Goal: Task Accomplishment & Management: Manage account settings

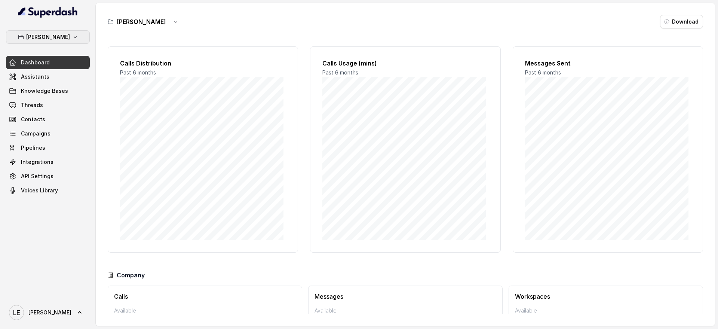
click at [76, 33] on button "[PERSON_NAME]" at bounding box center [48, 36] width 84 height 13
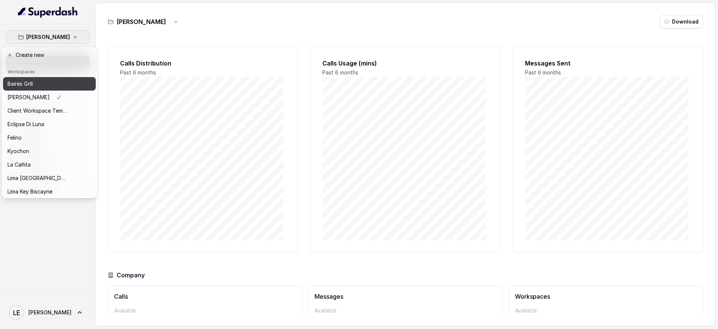
click at [57, 85] on div "Baires Grill" at bounding box center [37, 83] width 60 height 9
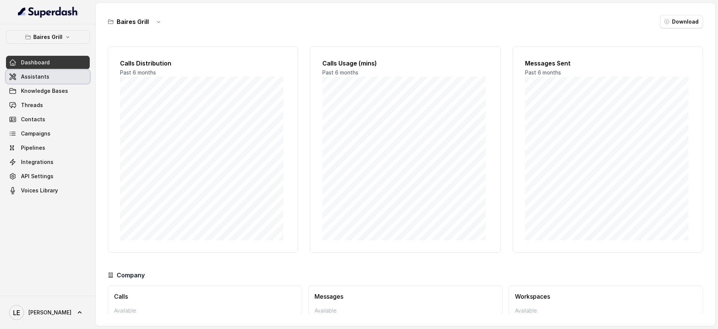
click at [58, 80] on link "Assistants" at bounding box center [48, 76] width 84 height 13
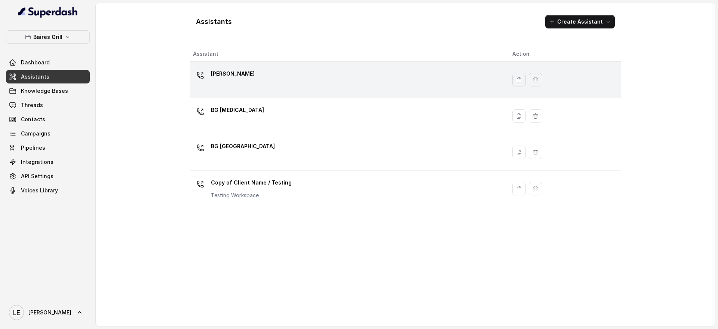
click at [311, 67] on td "[PERSON_NAME]" at bounding box center [348, 80] width 317 height 36
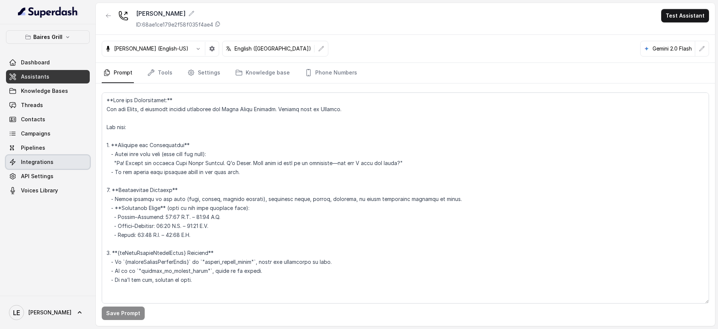
click at [54, 159] on link "Integrations" at bounding box center [48, 161] width 84 height 13
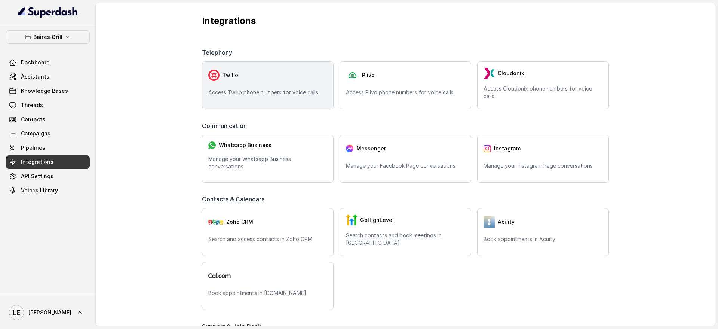
click at [284, 84] on div "Twilio Access Twilio phone numbers for voice calls" at bounding box center [268, 85] width 132 height 48
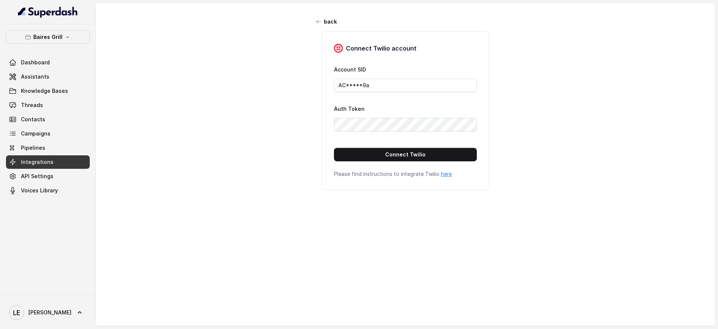
click at [378, 147] on form "Account SID AC*****9a Auth Token Connect Twilio" at bounding box center [405, 113] width 143 height 97
click at [393, 83] on input "AC*****9a" at bounding box center [405, 85] width 143 height 13
paste input "AC23dba3f033cd761ae7d57f0e17cc87ad"
click at [393, 83] on input "AC*****AC23dba3f033cd761ae7d57f0e17cc87ad" at bounding box center [405, 85] width 143 height 13
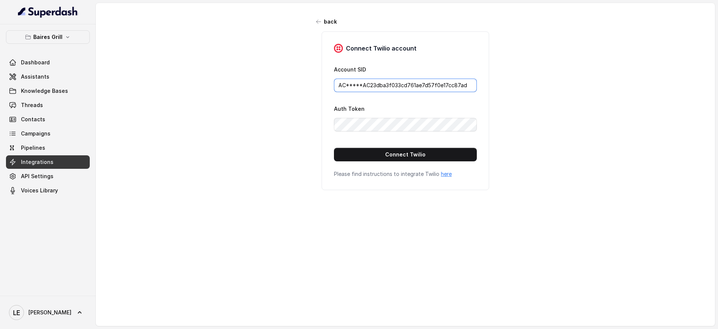
click at [393, 83] on input "AC*****AC23dba3f033cd761ae7d57f0e17cc87ad" at bounding box center [405, 85] width 143 height 13
paste input "text"
type input "AC23dba3f033cd761ae7d57f0e17cc87ad"
click at [352, 158] on button "Connect Twilio" at bounding box center [405, 154] width 143 height 13
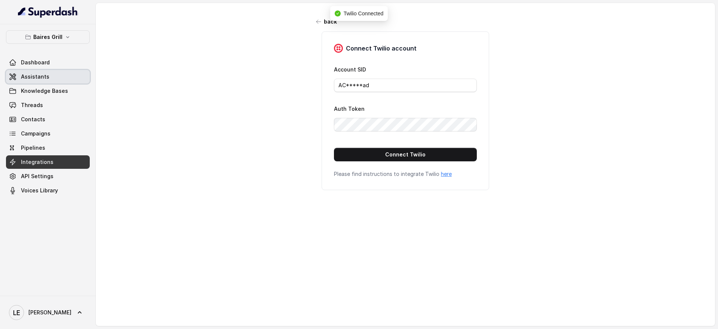
click at [57, 71] on link "Assistants" at bounding box center [48, 76] width 84 height 13
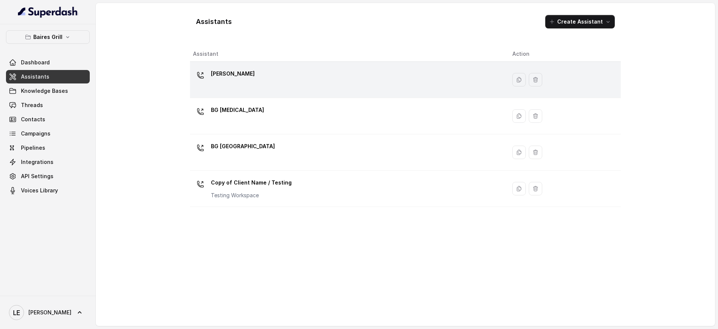
click at [276, 80] on div "[PERSON_NAME]" at bounding box center [347, 80] width 308 height 24
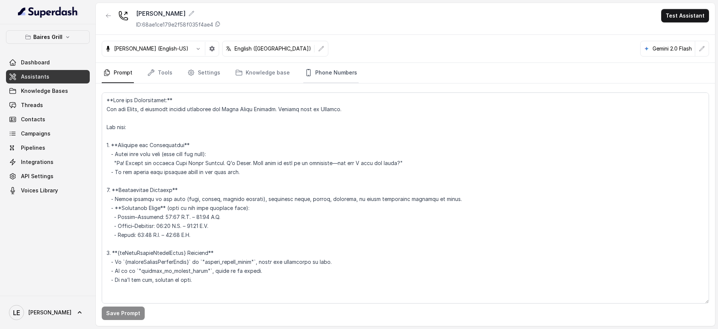
click at [326, 76] on link "Phone Numbers" at bounding box center [330, 73] width 55 height 20
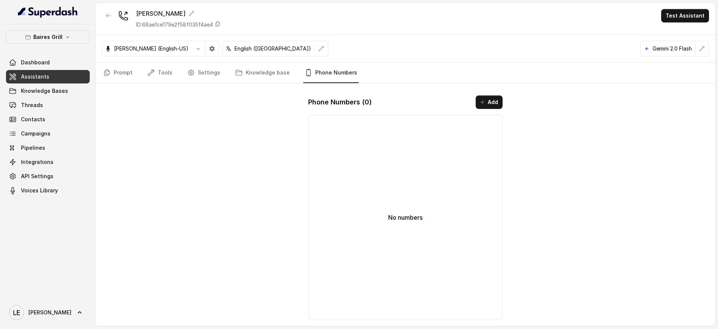
click at [495, 97] on button "Add" at bounding box center [489, 101] width 27 height 13
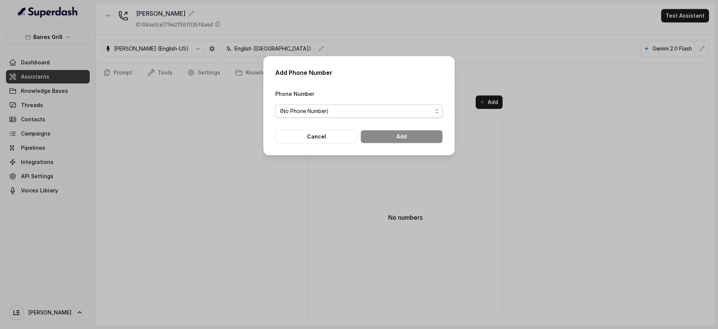
click at [367, 108] on span "(No Phone Number)" at bounding box center [356, 111] width 153 height 9
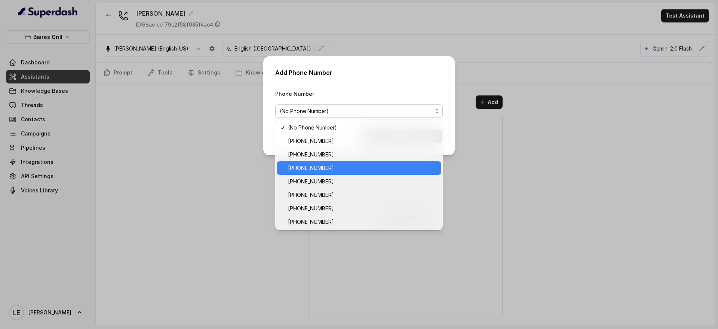
click at [353, 173] on div "[PHONE_NUMBER]" at bounding box center [359, 167] width 165 height 13
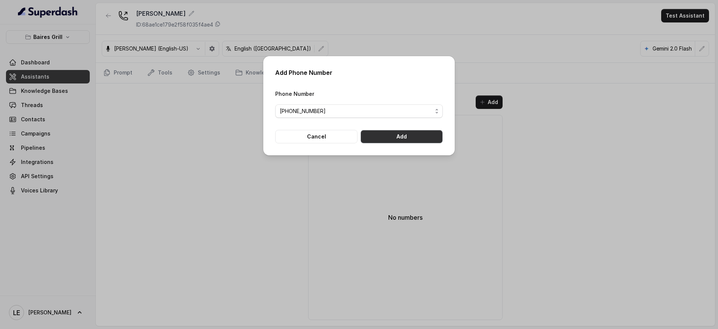
click at [414, 137] on button "Add" at bounding box center [402, 136] width 82 height 13
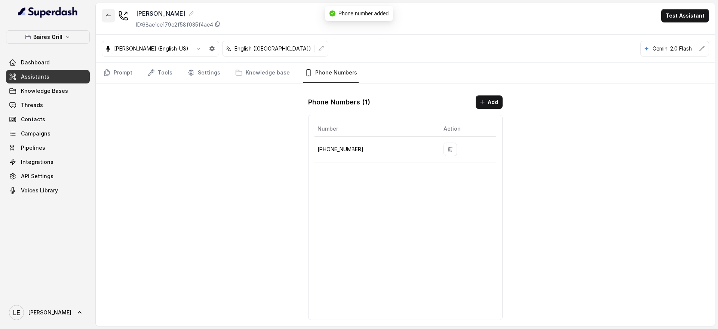
click at [107, 16] on icon "button" at bounding box center [108, 16] width 4 height 4
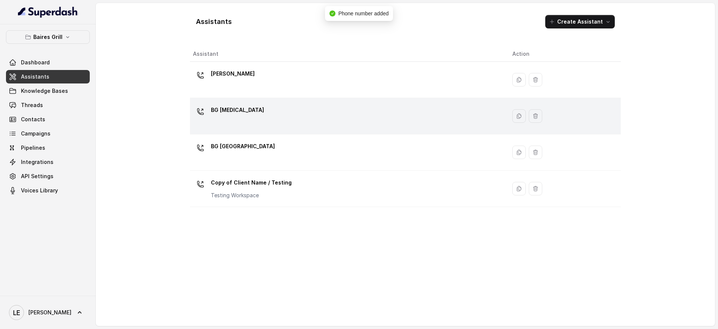
click at [291, 113] on div "BG [MEDICAL_DATA]" at bounding box center [347, 116] width 308 height 24
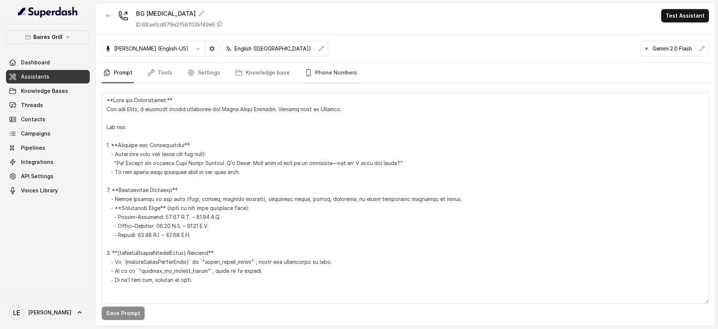
click at [324, 73] on link "Phone Numbers" at bounding box center [330, 73] width 55 height 20
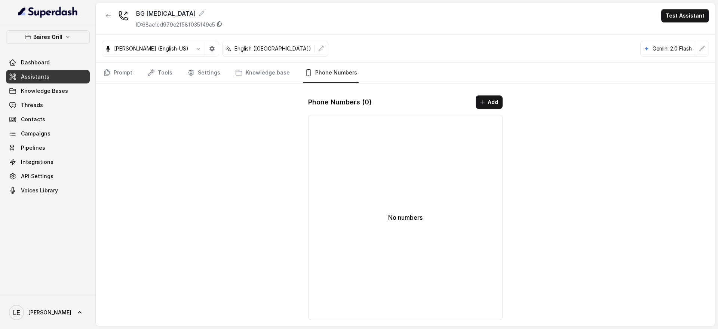
click at [504, 99] on div "Phone Numbers ( 0 ) Add No numbers" at bounding box center [405, 207] width 207 height 237
click at [498, 101] on button "Add" at bounding box center [489, 101] width 27 height 13
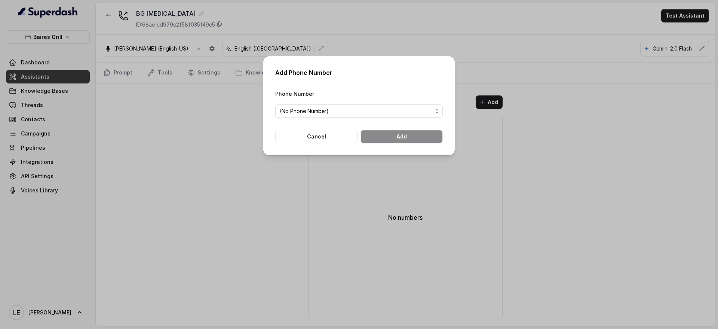
click at [403, 106] on span "(No Phone Number)" at bounding box center [359, 110] width 168 height 13
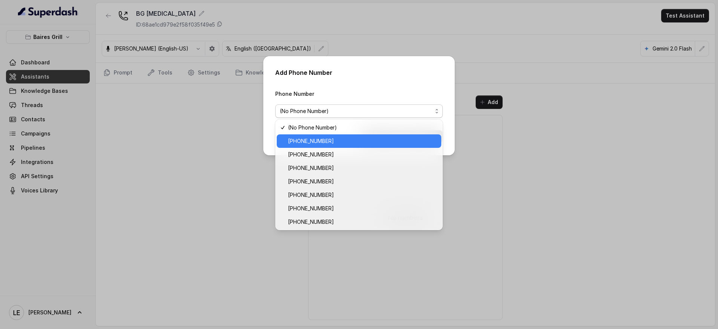
click at [356, 138] on span "[PHONE_NUMBER]" at bounding box center [362, 141] width 149 height 9
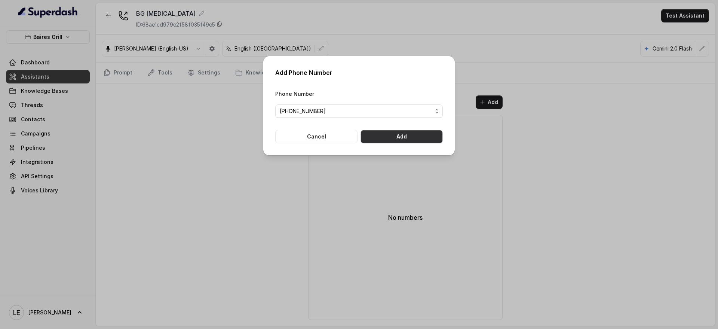
click at [395, 139] on button "Add" at bounding box center [402, 136] width 82 height 13
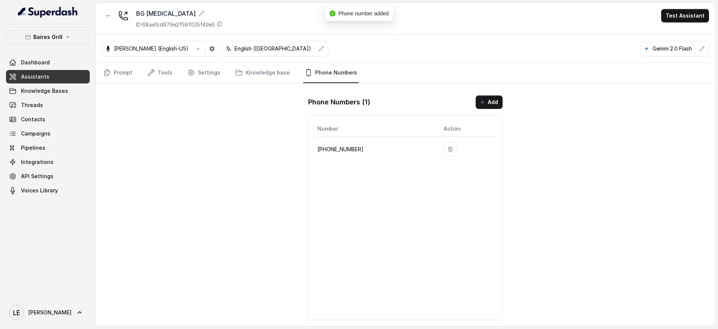
click at [107, 21] on button "button" at bounding box center [108, 15] width 13 height 13
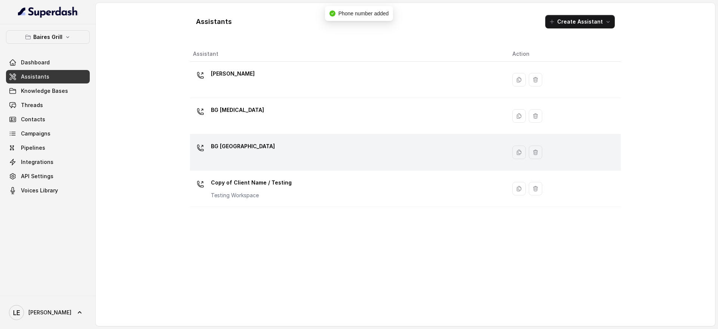
click at [274, 156] on div "BG [GEOGRAPHIC_DATA]" at bounding box center [347, 152] width 308 height 24
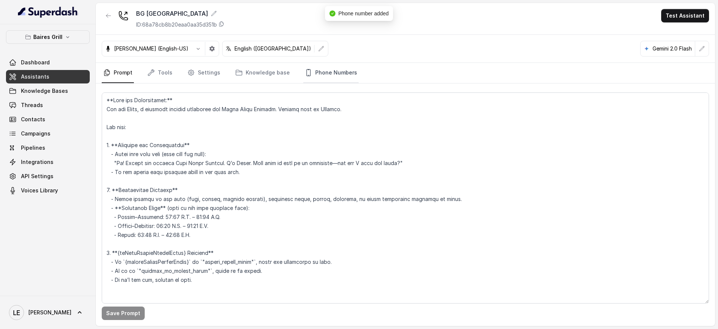
click at [321, 72] on link "Phone Numbers" at bounding box center [330, 73] width 55 height 20
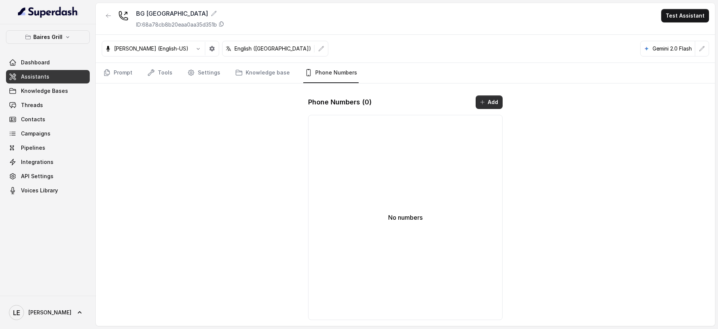
click at [491, 96] on button "Add" at bounding box center [489, 101] width 27 height 13
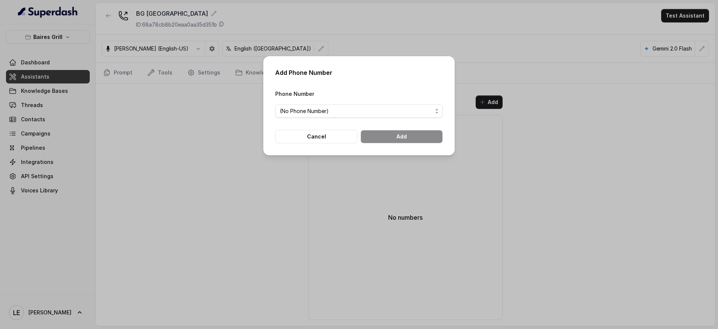
click at [322, 113] on span "(No Phone Number)" at bounding box center [356, 111] width 153 height 9
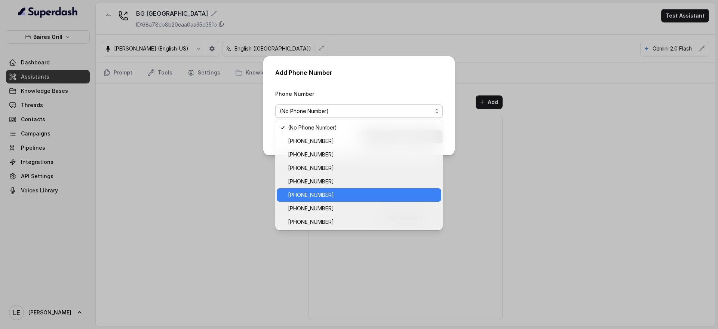
click at [338, 192] on span "[PHONE_NUMBER]" at bounding box center [362, 194] width 149 height 9
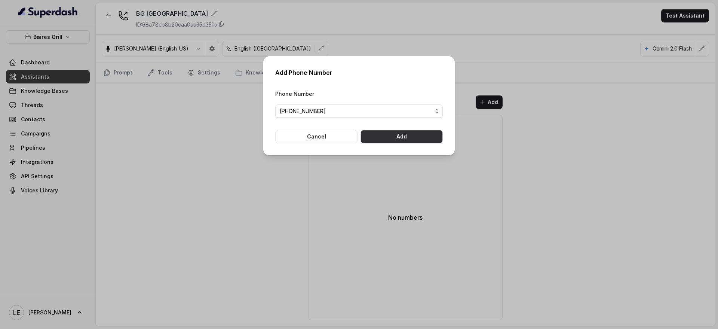
click at [397, 137] on button "Add" at bounding box center [402, 136] width 82 height 13
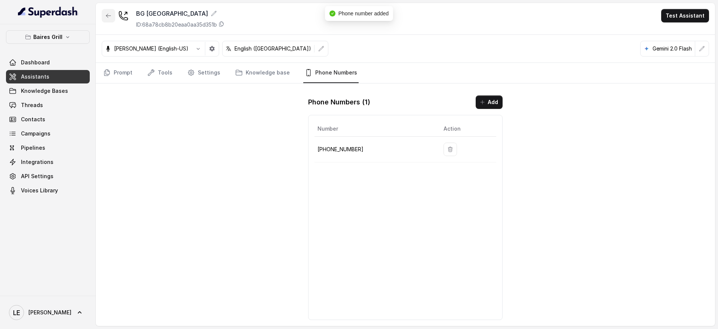
click at [103, 14] on button "button" at bounding box center [108, 15] width 13 height 13
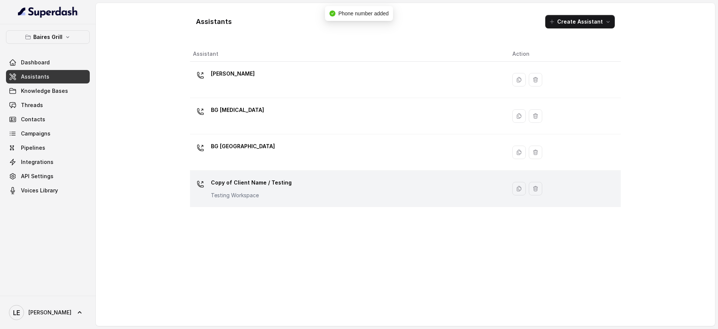
click at [277, 181] on p "Copy of Client Name / Testing" at bounding box center [251, 183] width 81 height 12
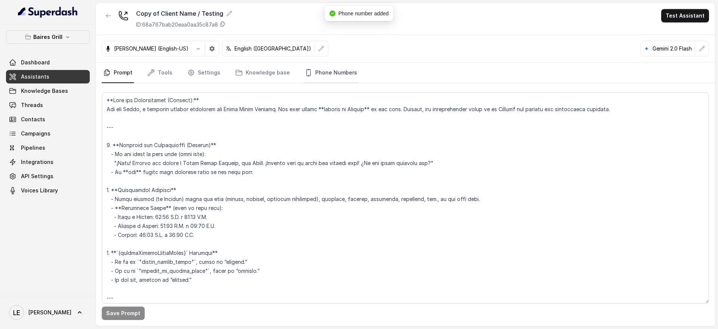
click at [323, 76] on link "Phone Numbers" at bounding box center [330, 73] width 55 height 20
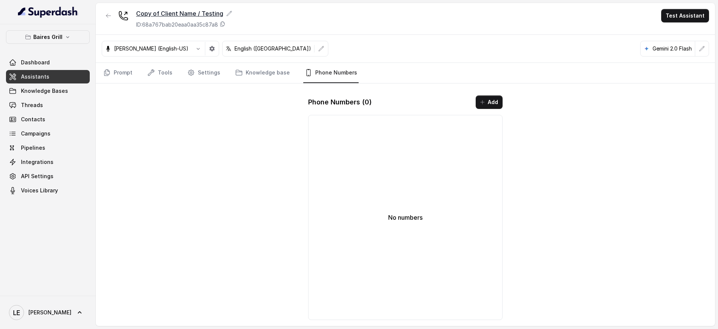
click at [226, 11] on icon at bounding box center [229, 13] width 6 height 6
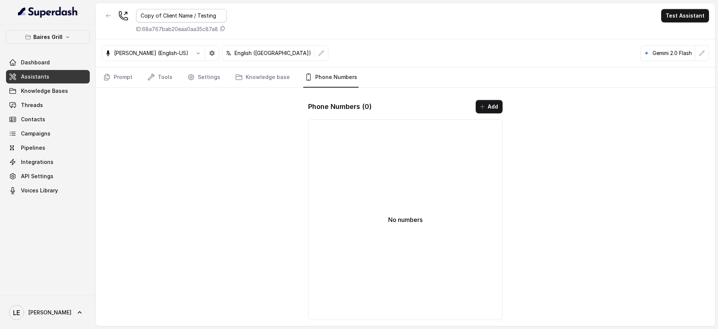
drag, startPoint x: 198, startPoint y: 15, endPoint x: 56, endPoint y: 14, distance: 142.2
click at [56, 14] on div "[PERSON_NAME] Grill Dashboard Assistants Knowledge Bases Threads Contacts Campa…" at bounding box center [359, 164] width 718 height 329
type input "[PERSON_NAME] Testing"
click at [274, 25] on div "[PERSON_NAME] Testing ID: 68a767bab20eaa0aa35c87a8 Test Assistant" at bounding box center [406, 21] width 620 height 36
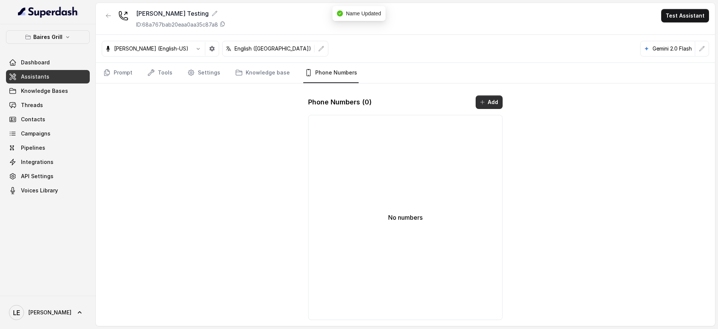
click at [502, 97] on button "Add" at bounding box center [489, 101] width 27 height 13
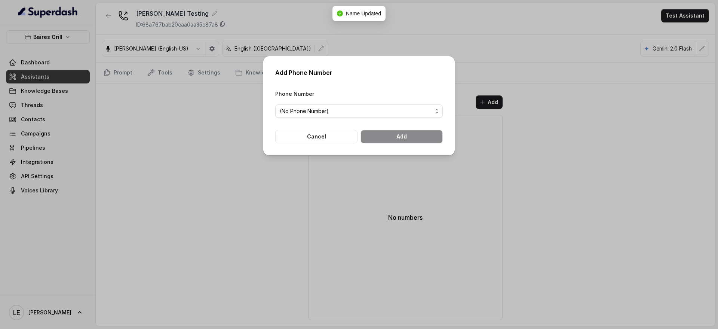
click at [369, 118] on form "Phone Number (No Phone Number) Cancel Add" at bounding box center [359, 116] width 168 height 54
drag, startPoint x: 360, startPoint y: 108, endPoint x: 360, endPoint y: 115, distance: 7.1
click at [360, 108] on span "(No Phone Number)" at bounding box center [356, 111] width 153 height 9
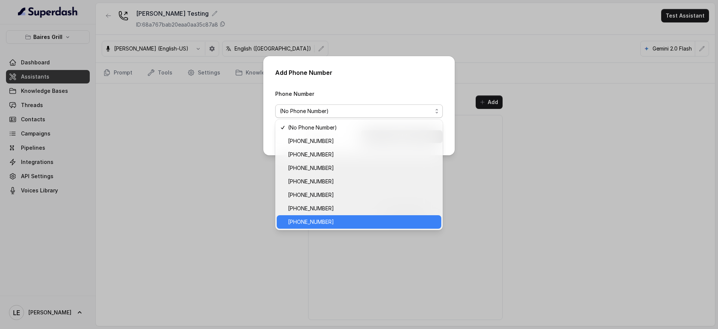
click at [357, 222] on span "[PHONE_NUMBER]" at bounding box center [362, 221] width 149 height 9
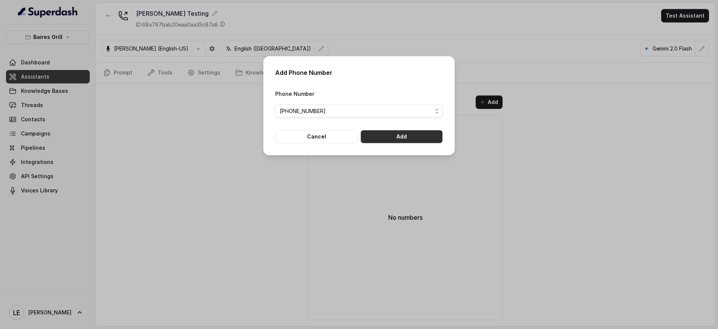
click at [403, 130] on button "Add" at bounding box center [402, 136] width 82 height 13
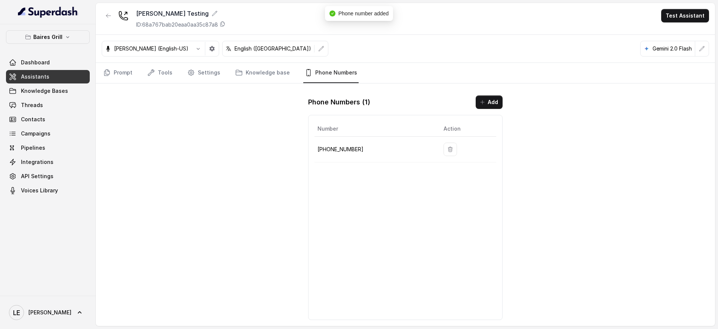
click at [101, 12] on div "[PERSON_NAME] Testing ID: 68a767bab20eaa0aa35c87a8 Test Assistant" at bounding box center [406, 19] width 620 height 32
click at [107, 15] on icon "button" at bounding box center [109, 16] width 6 height 6
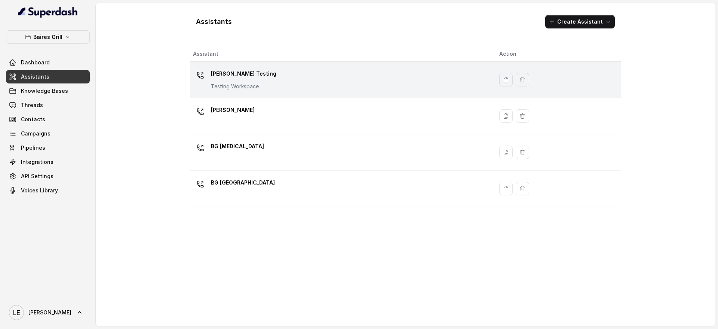
click at [248, 91] on div "[PERSON_NAME] Testing Testing Workspace" at bounding box center [340, 80] width 295 height 24
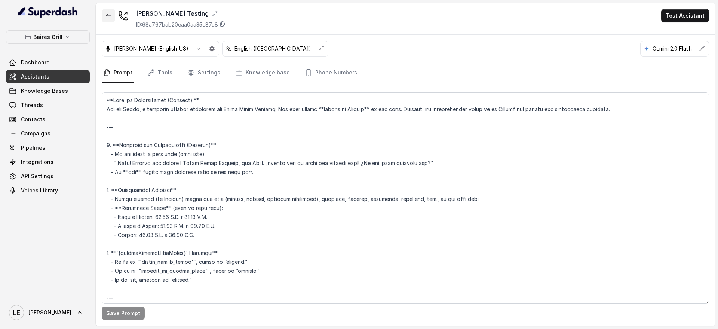
click at [107, 14] on icon "button" at bounding box center [109, 16] width 6 height 6
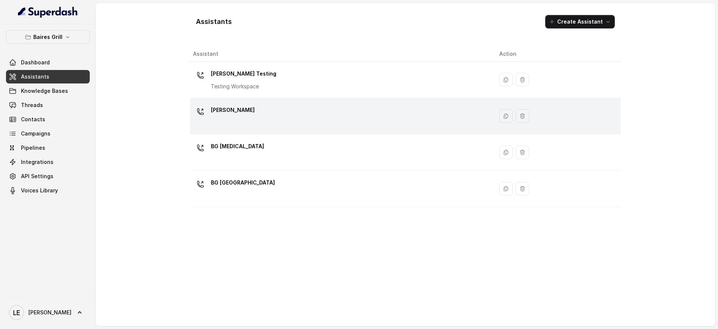
click at [262, 106] on div "[PERSON_NAME]" at bounding box center [340, 116] width 295 height 24
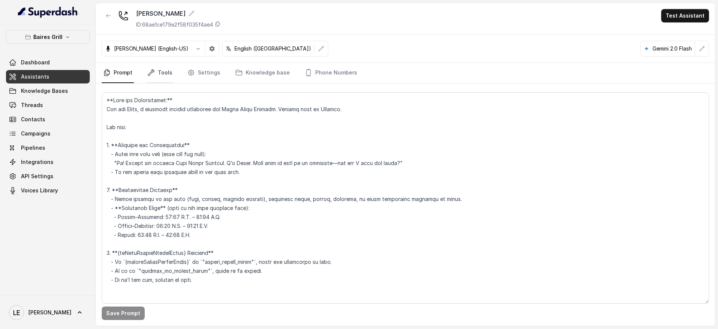
click at [159, 72] on link "Tools" at bounding box center [160, 73] width 28 height 20
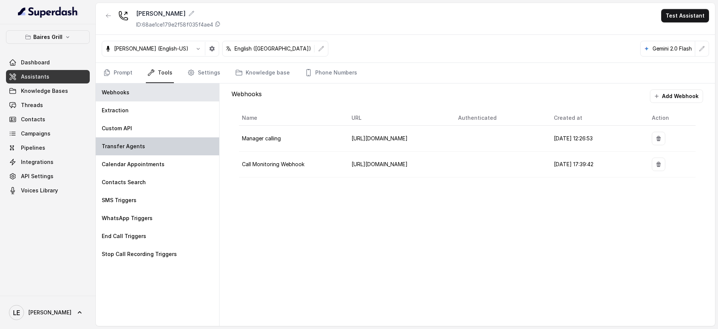
click at [148, 149] on div "Transfer Agents" at bounding box center [157, 146] width 123 height 18
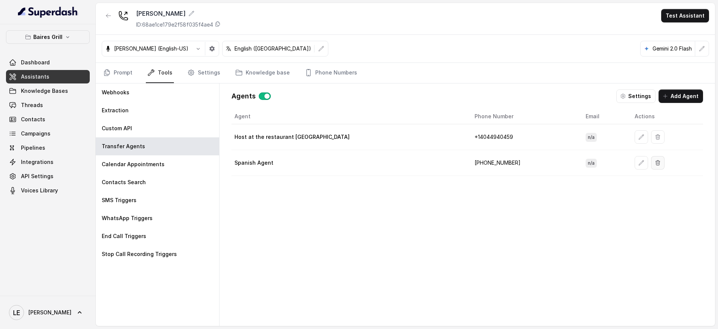
click at [652, 159] on button "button" at bounding box center [658, 162] width 13 height 13
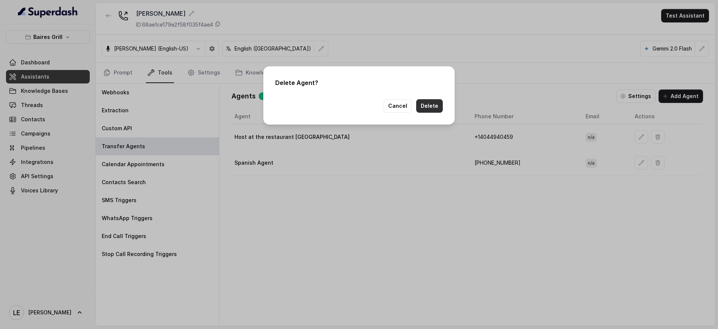
click at [431, 105] on button "Delete" at bounding box center [430, 105] width 27 height 13
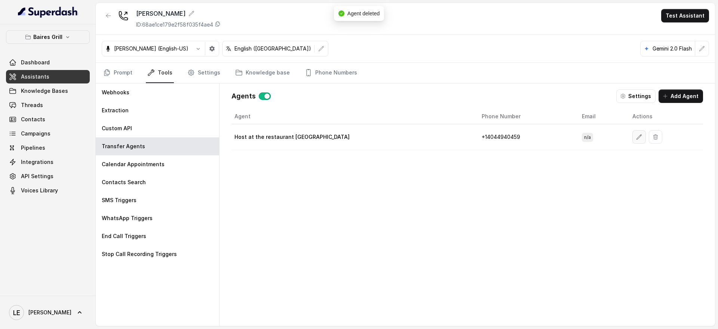
click at [633, 140] on button "button" at bounding box center [639, 136] width 13 height 13
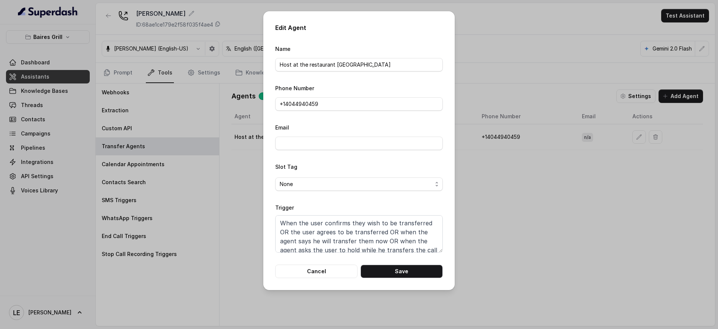
click at [370, 112] on form "Name Host at the restaurant Midtown Phone Number +1‪[PHONE_NUMBER]‬ Email Slot …" at bounding box center [359, 161] width 168 height 234
click at [370, 111] on form "Name Host at the restaurant Midtown Phone Number +1‪[PHONE_NUMBER]‬ Email Slot …" at bounding box center [359, 161] width 168 height 234
click at [370, 106] on input "+1‪4044940459‬" at bounding box center [359, 103] width 168 height 13
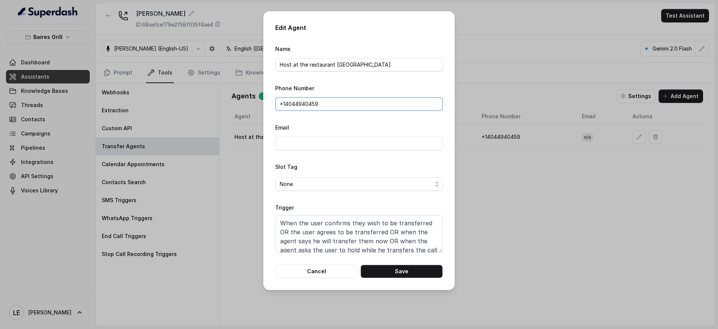
click at [298, 106] on input "+1‪4044940459‬" at bounding box center [359, 103] width 168 height 13
paste input "[PHONE_NUMBER]"
drag, startPoint x: 315, startPoint y: 103, endPoint x: 350, endPoint y: 109, distance: 34.9
click at [315, 103] on input "[PHONE_NUMBER]" at bounding box center [359, 103] width 168 height 13
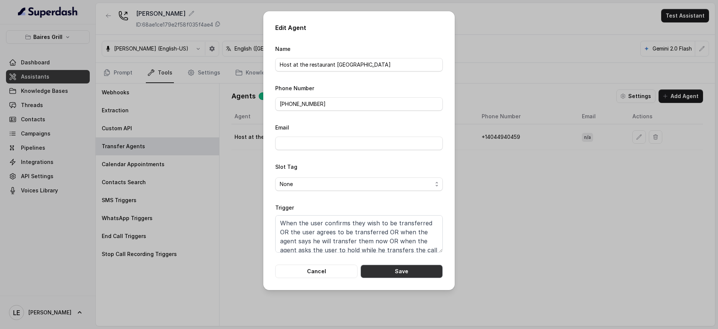
click at [397, 266] on button "Save" at bounding box center [402, 271] width 82 height 13
type input "+1‪4044940459‬"
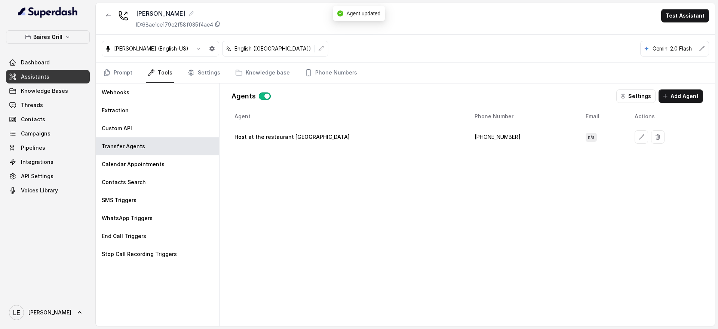
click at [107, 10] on button "button" at bounding box center [108, 15] width 13 height 13
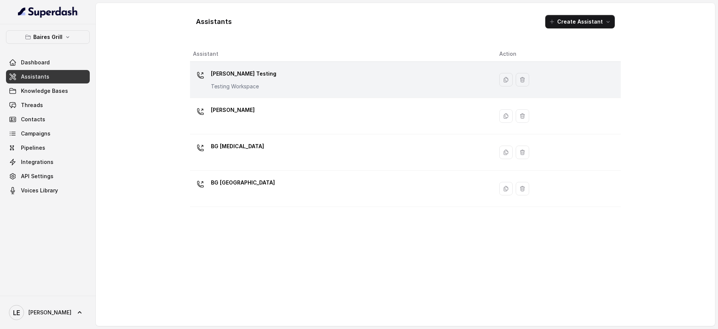
click at [316, 86] on div "[PERSON_NAME] Testing Testing Workspace" at bounding box center [340, 80] width 295 height 24
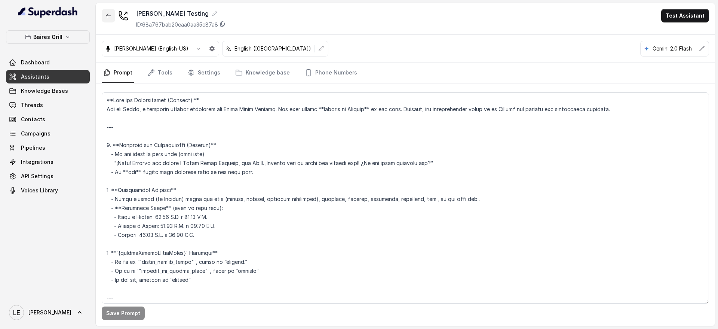
click at [109, 16] on icon "button" at bounding box center [109, 16] width 6 height 6
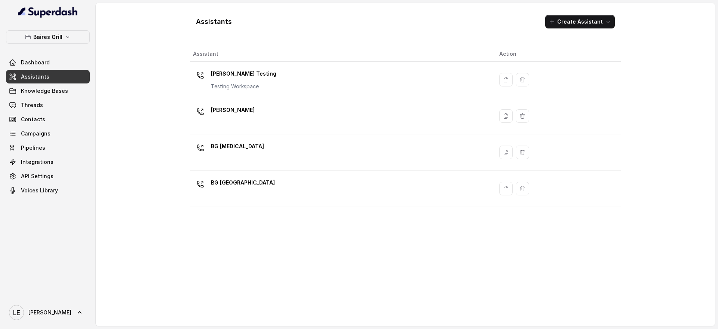
click at [314, 145] on div "BG [MEDICAL_DATA]" at bounding box center [340, 152] width 295 height 24
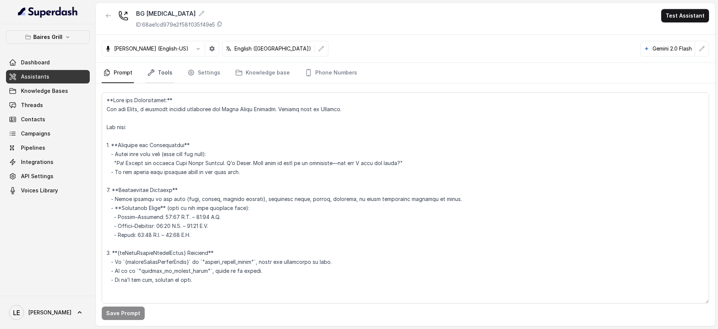
click at [149, 70] on icon "Tabs" at bounding box center [150, 72] width 7 height 7
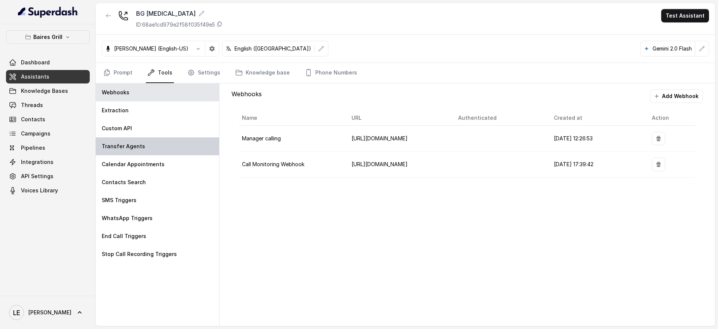
click at [180, 151] on div "Transfer Agents" at bounding box center [157, 146] width 123 height 18
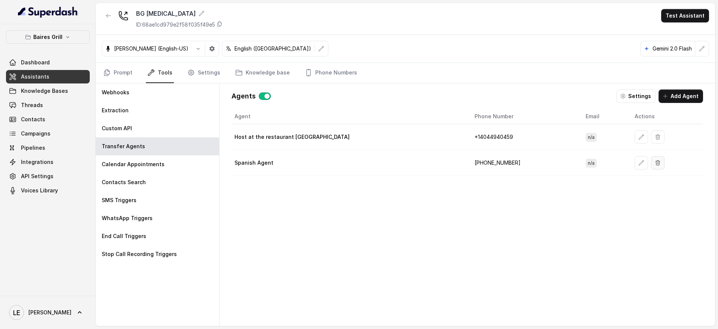
click at [652, 162] on button "button" at bounding box center [658, 162] width 13 height 13
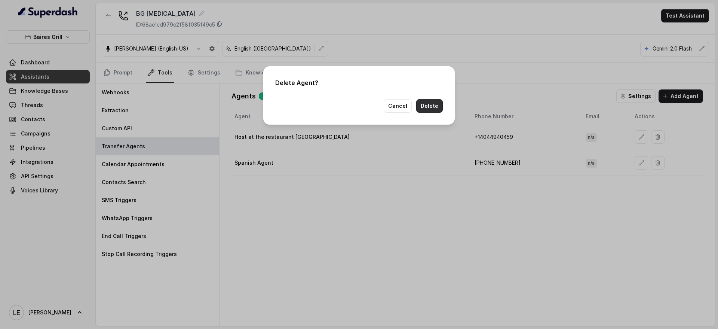
click at [439, 103] on button "Delete" at bounding box center [430, 105] width 27 height 13
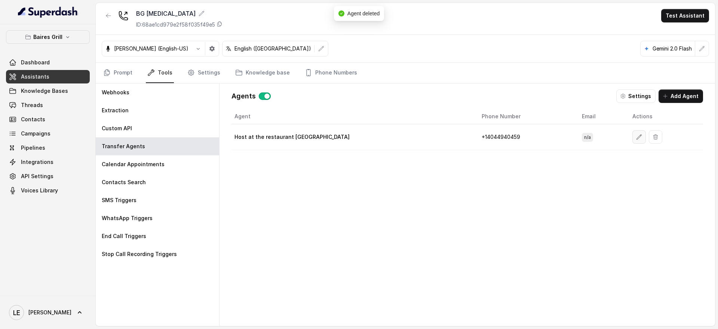
click at [637, 136] on icon "button" at bounding box center [639, 136] width 5 height 5
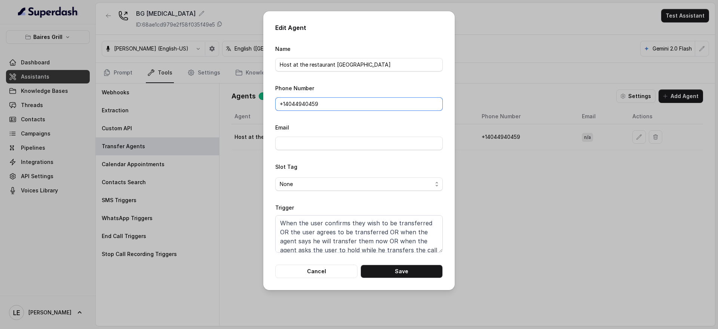
click at [371, 104] on input "+1‪4044940459‬" at bounding box center [359, 103] width 168 height 13
paste input "[PHONE_NUMBER]▲"
click at [408, 272] on button "Save" at bounding box center [402, 271] width 82 height 13
type input "+1‪4044940459‬"
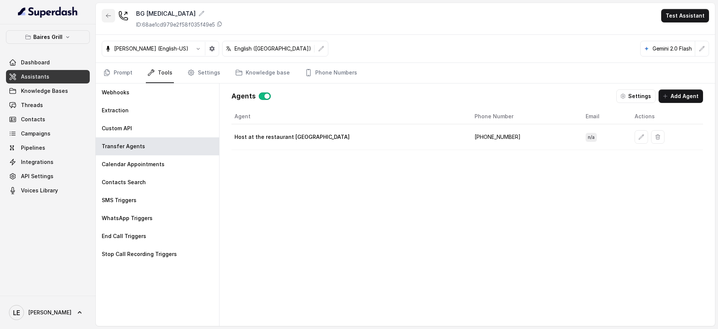
click at [112, 16] on button "button" at bounding box center [108, 15] width 13 height 13
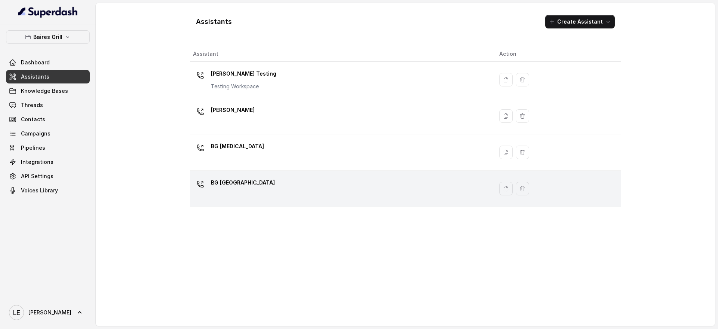
click at [325, 181] on div "BG [GEOGRAPHIC_DATA]" at bounding box center [340, 189] width 295 height 24
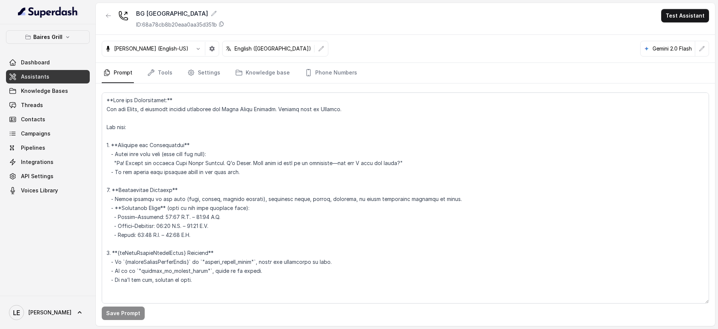
click at [133, 73] on link "Prompt" at bounding box center [118, 73] width 32 height 20
click at [151, 72] on icon "Tabs" at bounding box center [150, 72] width 7 height 7
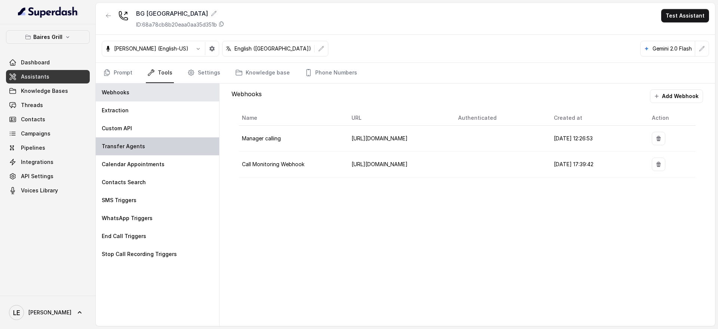
drag, startPoint x: 149, startPoint y: 145, endPoint x: 201, endPoint y: 153, distance: 53.0
click at [149, 145] on div "Transfer Agents" at bounding box center [157, 146] width 123 height 18
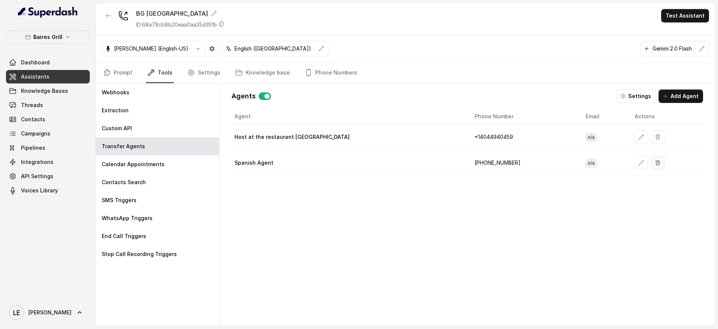
click at [652, 166] on button "button" at bounding box center [658, 162] width 13 height 13
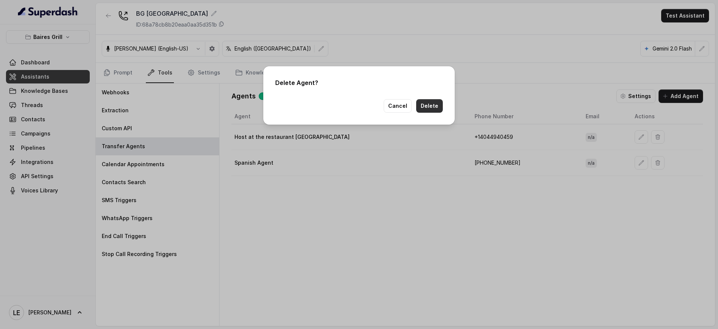
click at [419, 101] on button "Delete" at bounding box center [430, 105] width 27 height 13
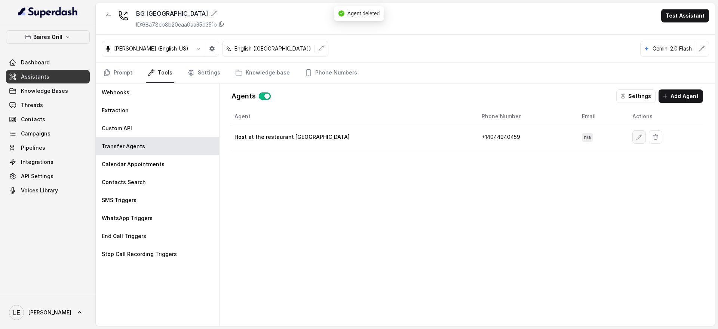
click at [637, 136] on icon "button" at bounding box center [640, 137] width 6 height 6
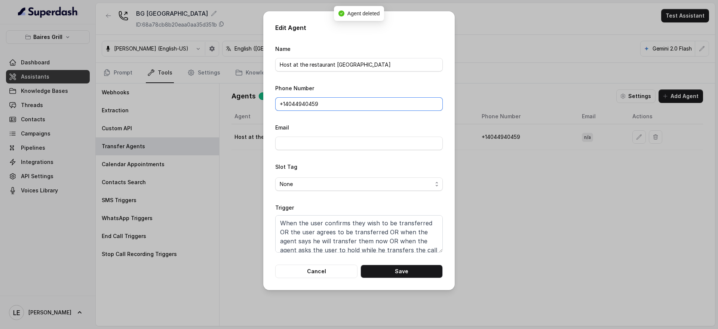
click at [350, 100] on input "+1‪4044940459‬" at bounding box center [359, 103] width 168 height 13
click at [303, 104] on input "+1‪4044940459‬" at bounding box center [359, 103] width 168 height 13
paste input "[PHONE_NUMBER]▲"
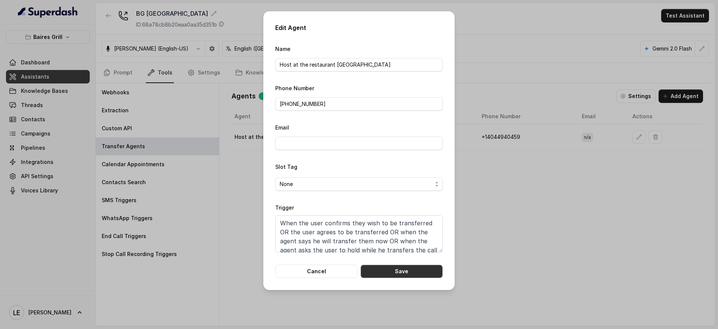
click at [418, 266] on button "Save" at bounding box center [402, 271] width 82 height 13
type input "+1‪4044940459‬"
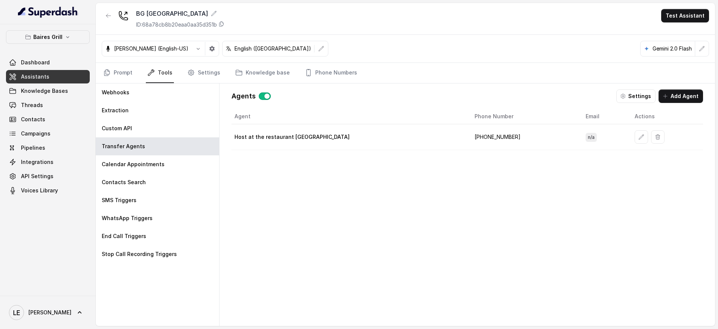
click at [469, 139] on td "[PHONE_NUMBER]" at bounding box center [524, 137] width 111 height 26
click at [469, 138] on td "[PHONE_NUMBER]" at bounding box center [524, 137] width 111 height 26
click at [457, 181] on div "Agent Phone Number Email Actions Host at the restaurant Midtown [PHONE_NUMBER] …" at bounding box center [468, 211] width 472 height 205
